Goal: Task Accomplishment & Management: Use online tool/utility

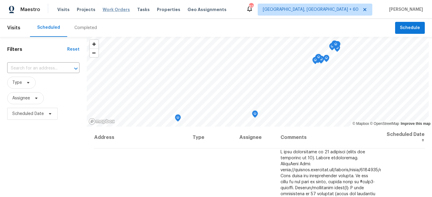
click at [111, 10] on span "Work Orders" at bounding box center [116, 10] width 27 height 6
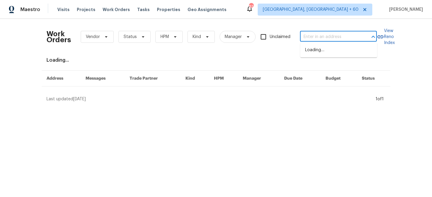
click at [317, 38] on input "text" at bounding box center [330, 36] width 60 height 9
paste input "[STREET_ADDRESS][PERSON_NAME][US_STATE]"
type input "[STREET_ADDRESS][PERSON_NAME][US_STATE]"
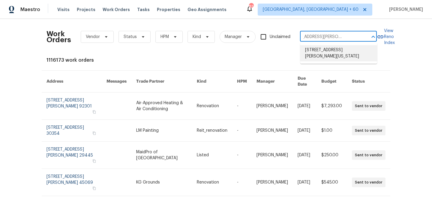
click at [321, 56] on li "[STREET_ADDRESS][PERSON_NAME][US_STATE]" at bounding box center [338, 53] width 77 height 16
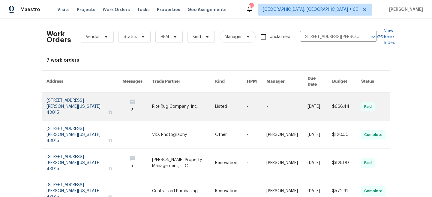
click at [199, 102] on link at bounding box center [183, 107] width 63 height 28
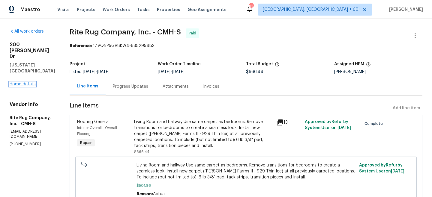
click at [17, 82] on link "Home details" at bounding box center [23, 84] width 26 height 4
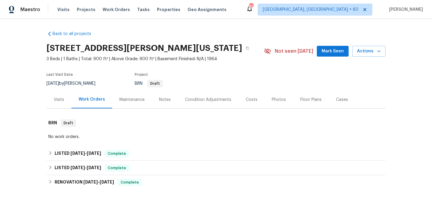
click at [135, 100] on div "Maintenance" at bounding box center [131, 100] width 25 height 6
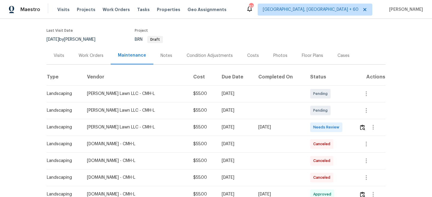
scroll to position [48, 0]
